Goal: Book appointment/travel/reservation

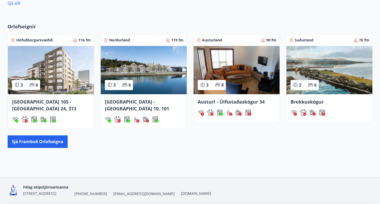
scroll to position [357, 0]
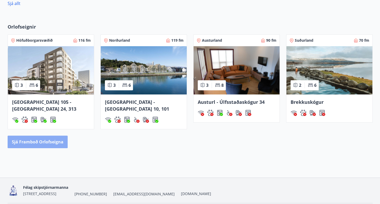
click at [52, 136] on button "Sjá framboð orlofseigna" at bounding box center [38, 142] width 60 height 13
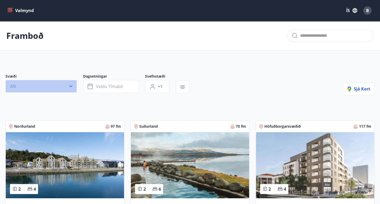
click at [71, 86] on icon "button" at bounding box center [70, 87] width 3 height 2
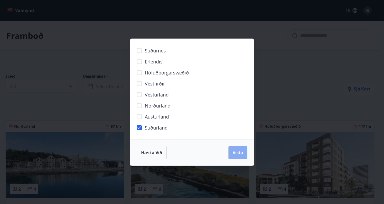
click at [236, 153] on span "Vista" at bounding box center [238, 153] width 10 height 6
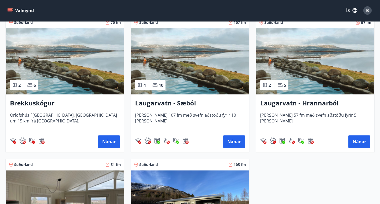
scroll to position [115, 0]
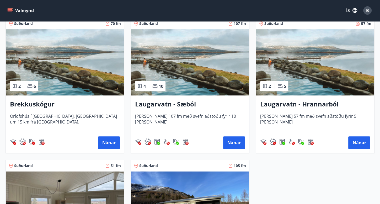
click at [143, 148] on div "Nánar" at bounding box center [190, 142] width 110 height 13
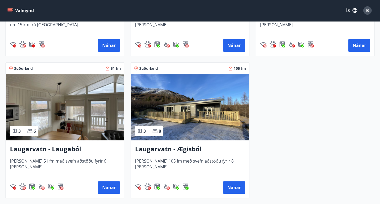
scroll to position [210, 0]
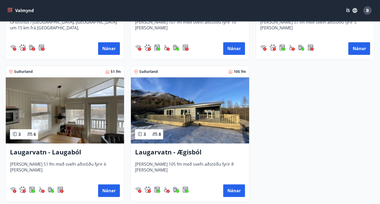
click at [206, 114] on img at bounding box center [190, 110] width 118 height 66
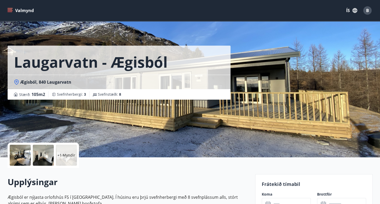
click at [152, 118] on div "Laugarvatn - Ægisból Ægisból, 840 Laugarvatn Stærð : 105 m2 [GEOGRAPHIC_DATA] :…" at bounding box center [129, 78] width 243 height 157
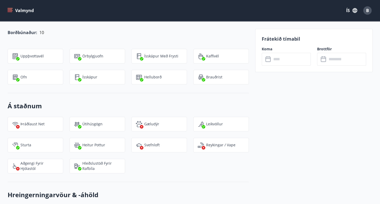
scroll to position [610, 0]
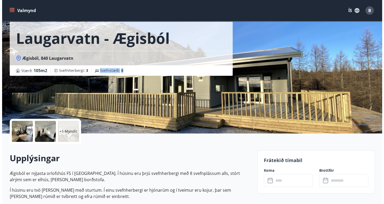
scroll to position [0, 0]
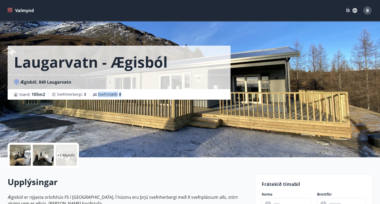
click at [22, 158] on div at bounding box center [20, 155] width 21 height 21
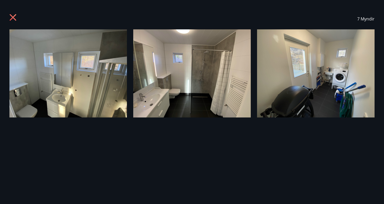
click at [77, 104] on img at bounding box center [68, 73] width 118 height 88
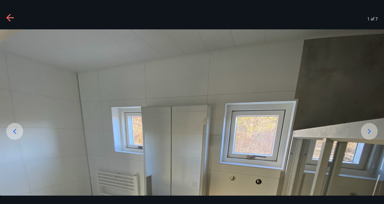
click at [185, 153] on img at bounding box center [192, 173] width 384 height 288
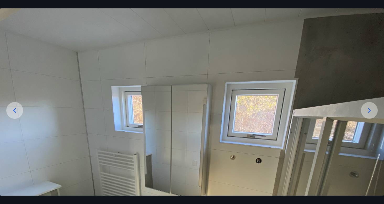
click at [185, 153] on img at bounding box center [192, 152] width 384 height 288
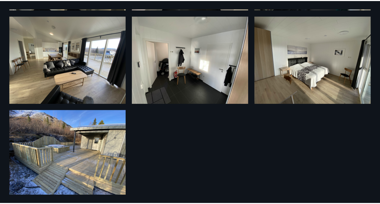
scroll to position [112, 0]
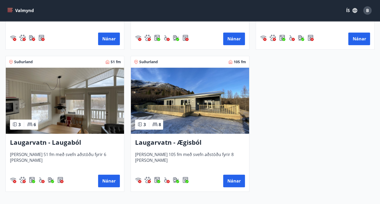
scroll to position [219, 0]
click at [195, 115] on img at bounding box center [190, 101] width 118 height 66
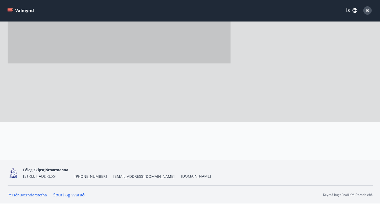
click at [195, 115] on div at bounding box center [129, 43] width 243 height 157
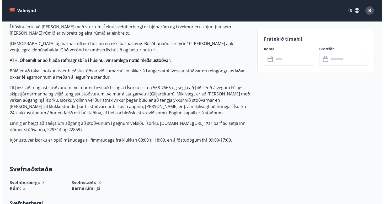
scroll to position [113, 0]
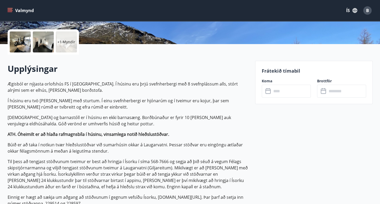
click at [300, 87] on input "text" at bounding box center [291, 91] width 39 height 13
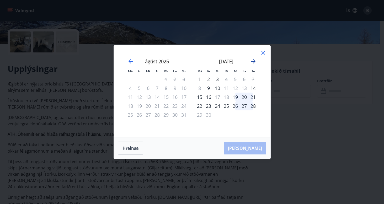
click at [254, 62] on icon "Move forward to switch to the next month." at bounding box center [253, 61] width 6 height 6
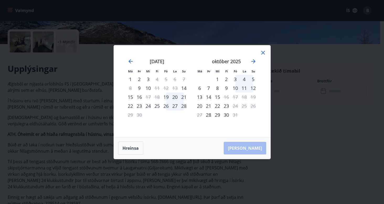
click at [234, 87] on div "10" at bounding box center [235, 88] width 9 height 9
click at [237, 88] on div "10" at bounding box center [235, 88] width 9 height 9
click at [196, 102] on div "20" at bounding box center [199, 106] width 9 height 9
click at [266, 53] on icon at bounding box center [263, 53] width 6 height 6
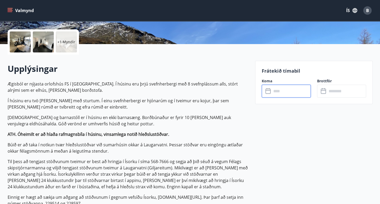
click at [292, 93] on input "text" at bounding box center [291, 91] width 39 height 13
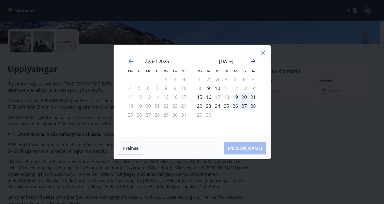
click at [254, 60] on icon "Move forward to switch to the next month." at bounding box center [253, 61] width 4 height 4
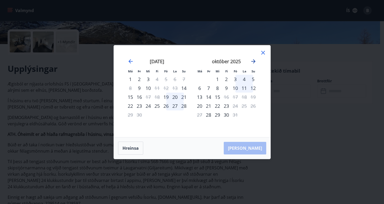
click at [253, 62] on icon "Move forward to switch to the next month." at bounding box center [253, 61] width 6 height 6
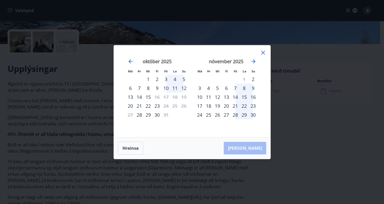
click at [323, 166] on div "Má Þr Mi Fi Fö La Su Má Þr Mi Fi Fö La Su [DATE] 1 2 3 4 5 6 7 8 9 10 11 12 13 …" at bounding box center [192, 102] width 384 height 204
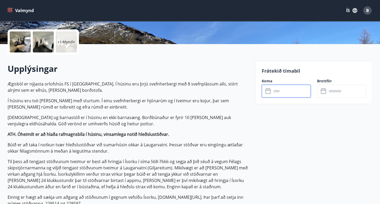
click at [274, 92] on input "text" at bounding box center [291, 91] width 39 height 13
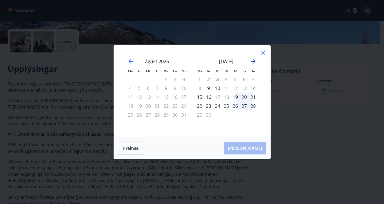
click at [252, 62] on icon "Move forward to switch to the next month." at bounding box center [253, 61] width 6 height 6
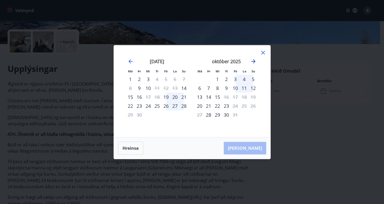
click at [252, 62] on icon "Move forward to switch to the next month." at bounding box center [253, 61] width 6 height 6
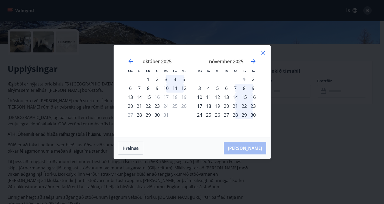
click at [70, 100] on div "Má Þr Mi Fi Fö La Su Má Þr Mi Fi Fö La Su [DATE] 1 2 3 4 5 6 7 8 9 10 11 12 13 …" at bounding box center [192, 102] width 384 height 204
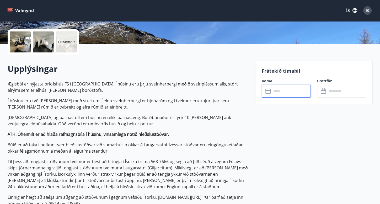
click at [275, 95] on input "text" at bounding box center [291, 91] width 39 height 13
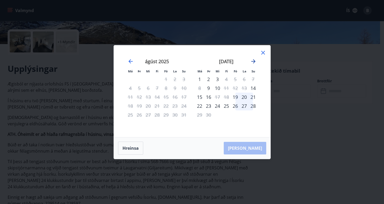
click at [252, 61] on icon "Move forward to switch to the next month." at bounding box center [253, 61] width 6 height 6
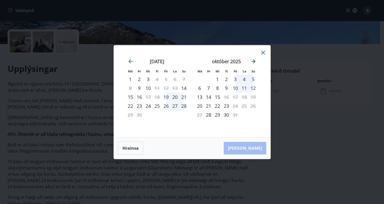
click at [255, 61] on icon "Move forward to switch to the next month." at bounding box center [253, 61] width 4 height 4
